Goal: Transaction & Acquisition: Download file/media

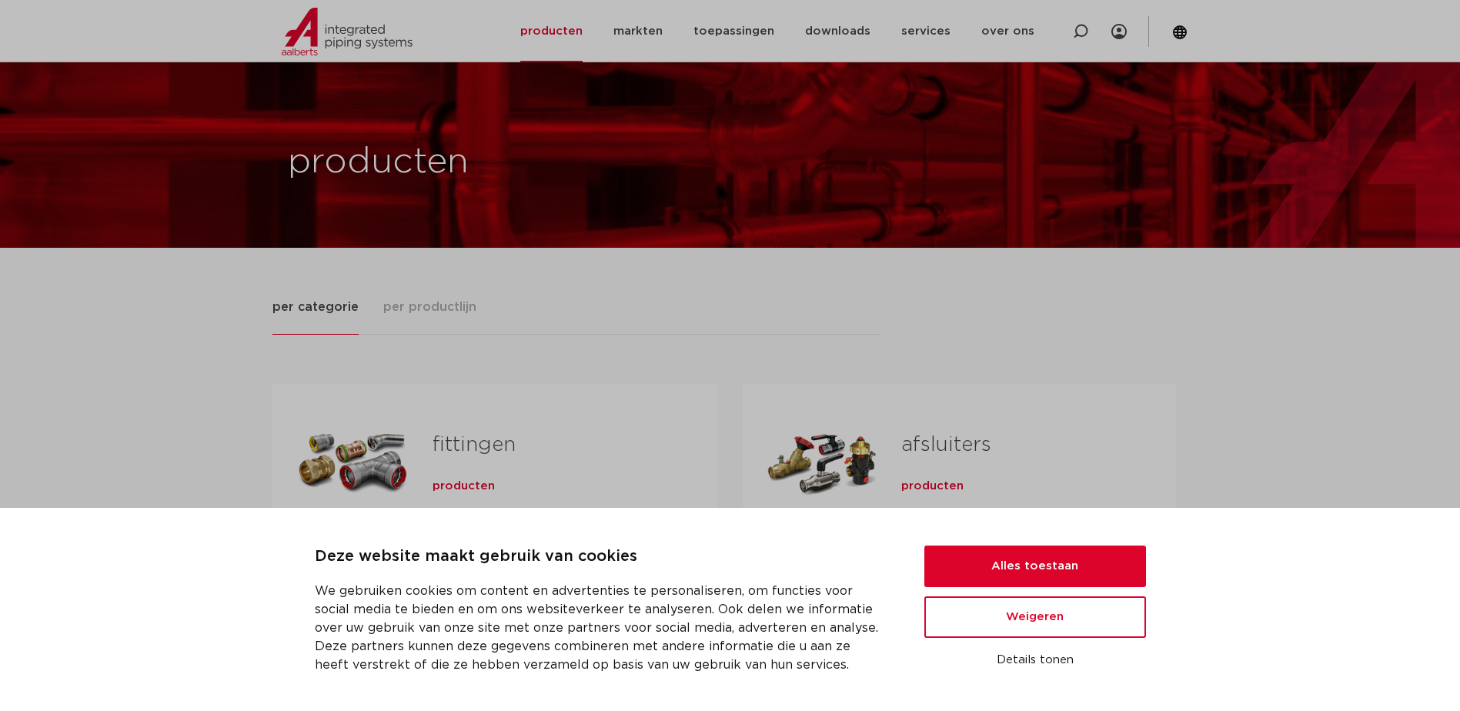
scroll to position [231, 0]
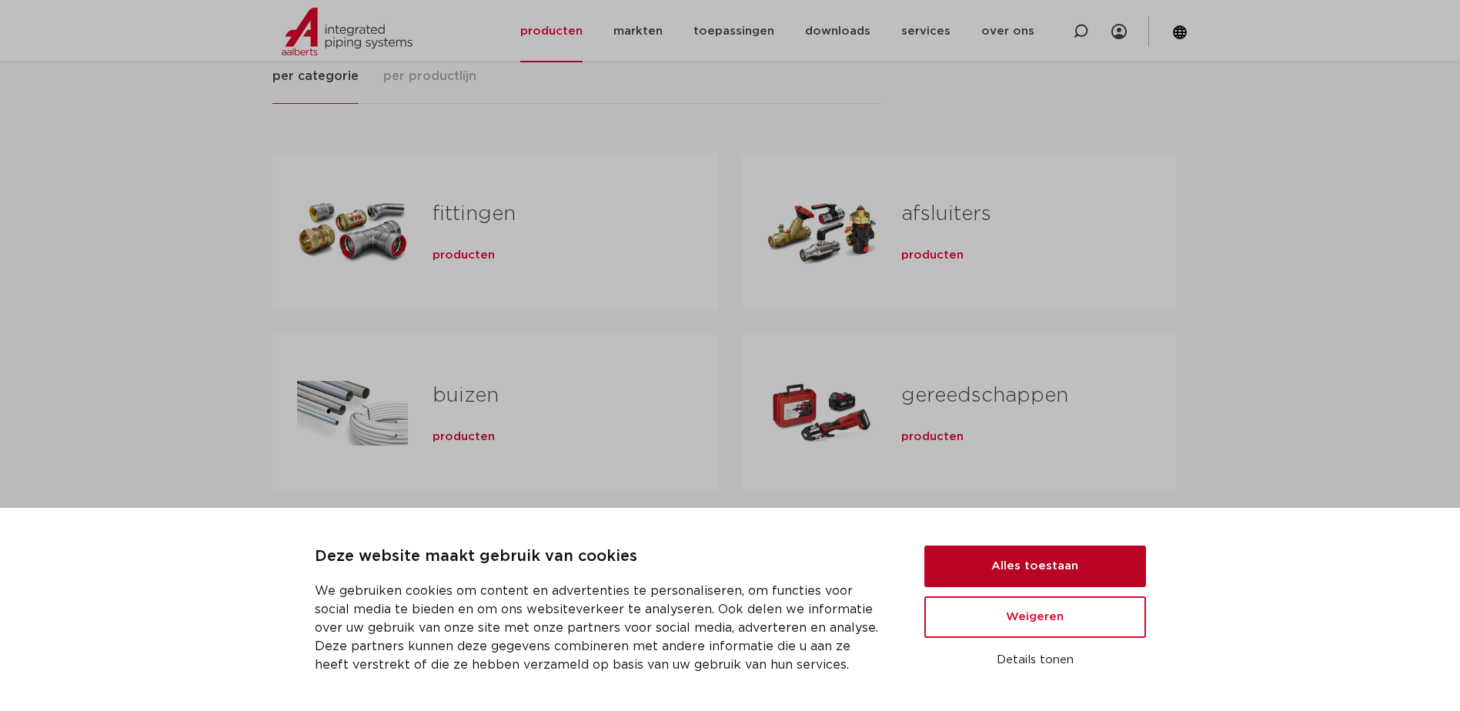
click at [1064, 579] on button "Alles toestaan" at bounding box center [1036, 567] width 222 height 42
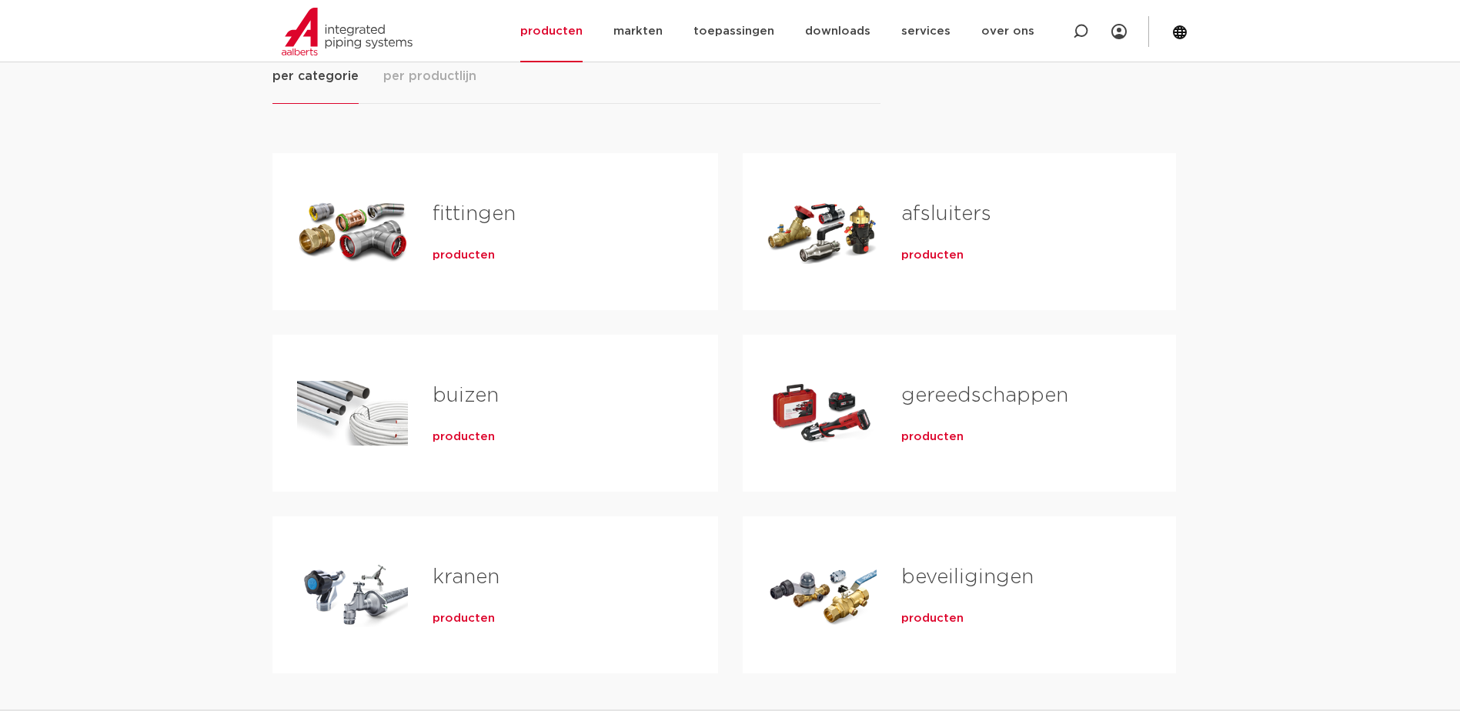
click at [472, 254] on span "producten" at bounding box center [464, 255] width 62 height 15
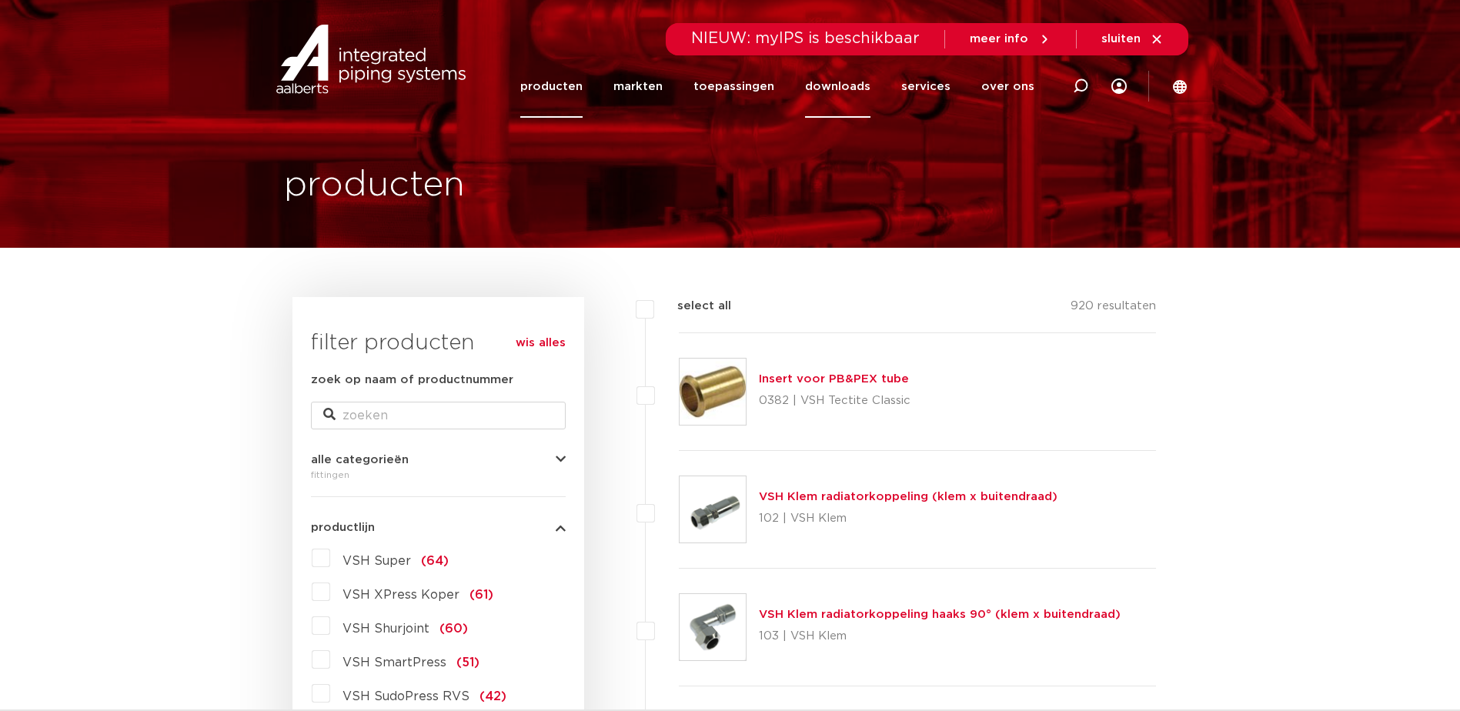
click at [825, 85] on link "downloads" at bounding box center [837, 86] width 65 height 62
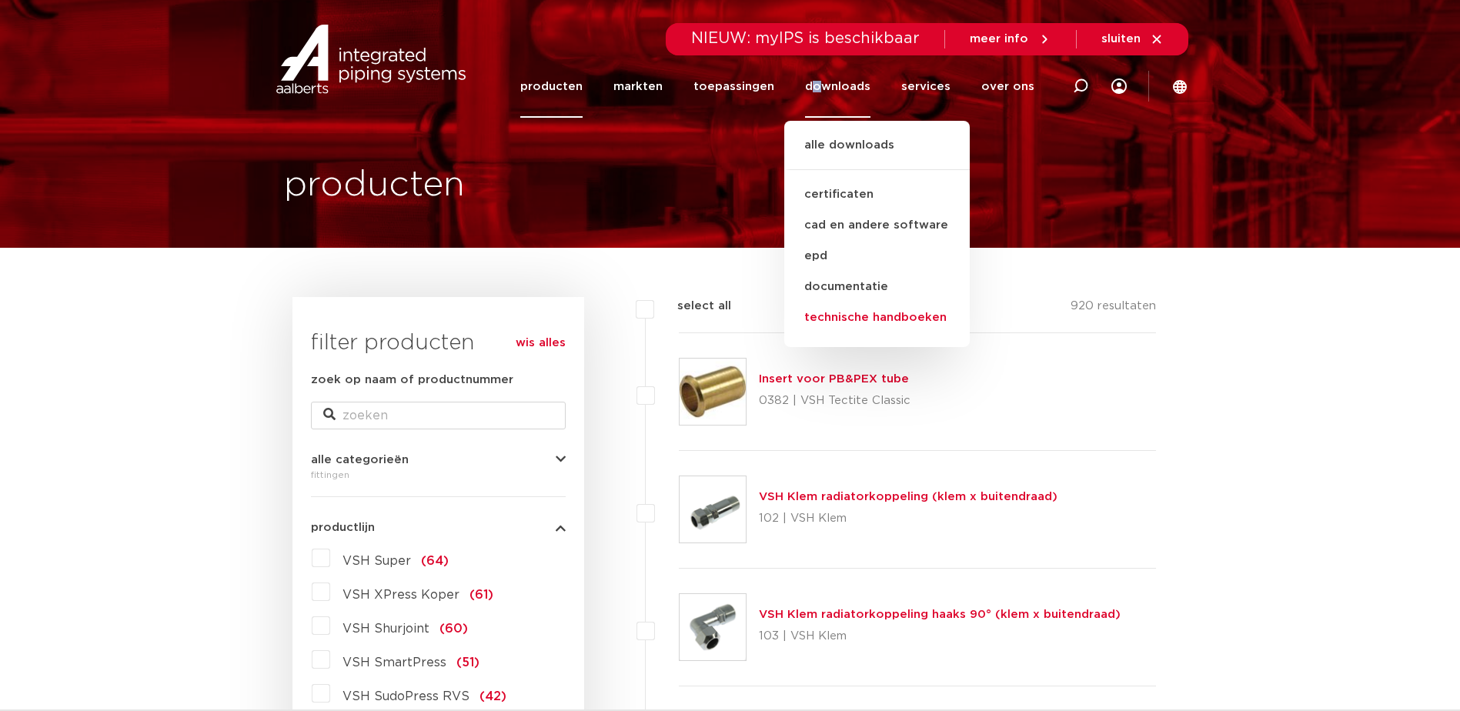
click at [832, 307] on link "technische handboeken" at bounding box center [877, 318] width 186 height 31
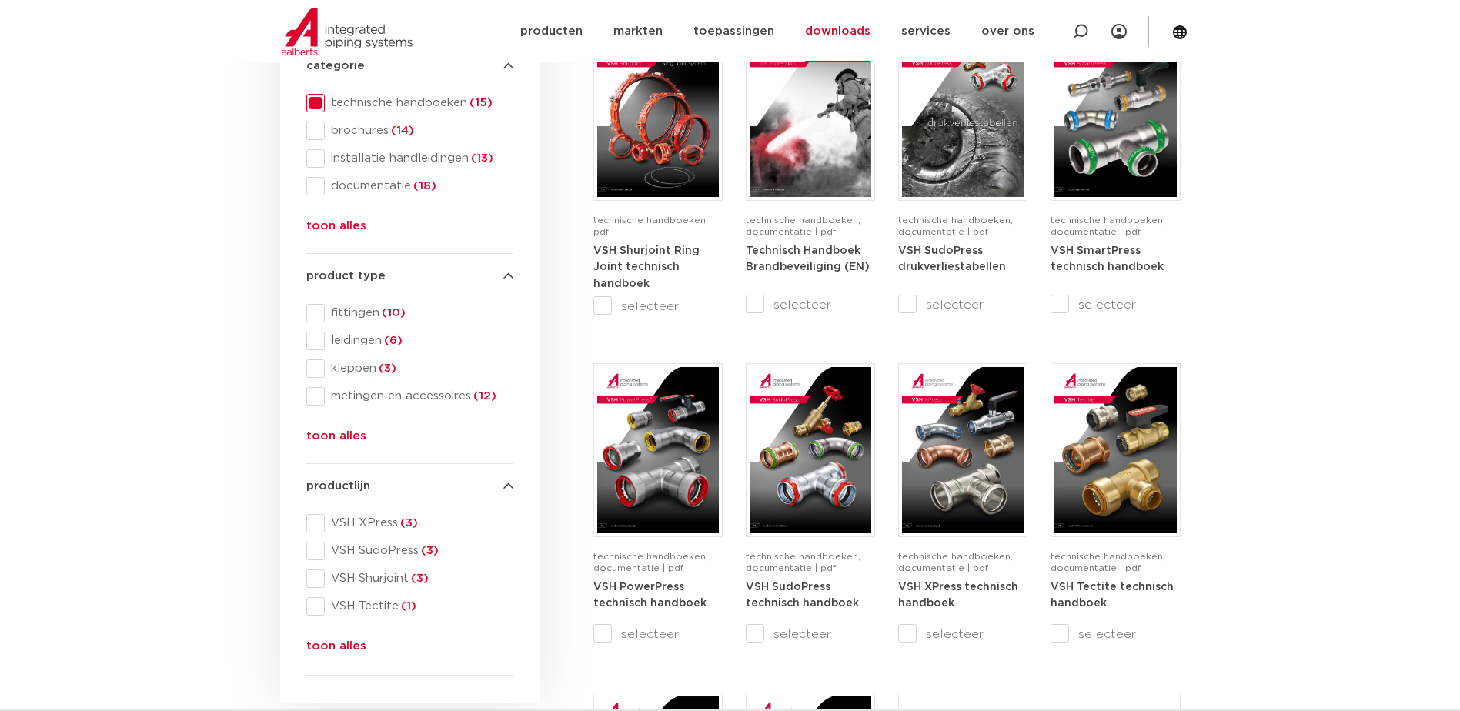
scroll to position [231, 0]
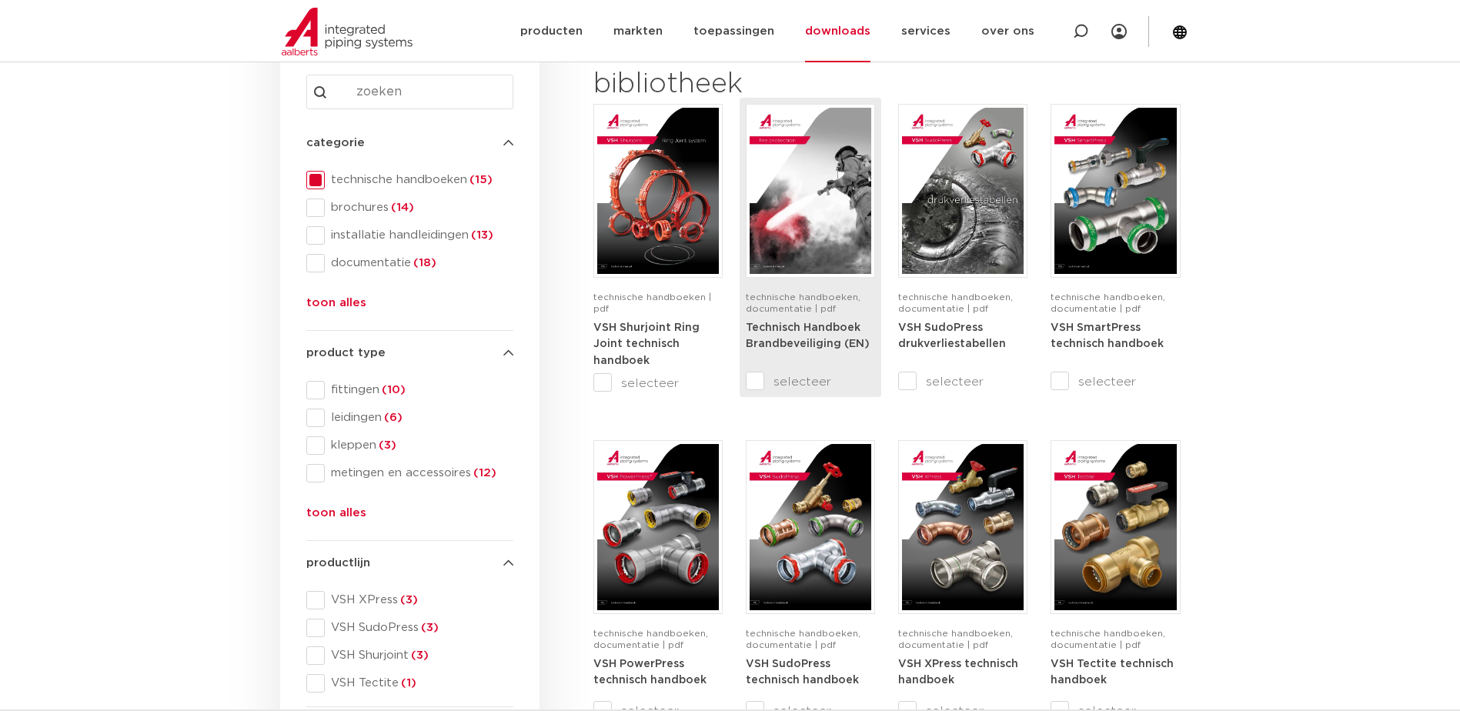
click at [769, 334] on div "Technisch Handboek Brandbeveiliging (EN)" at bounding box center [810, 342] width 129 height 46
